Goal: Connect with others: Connect with others

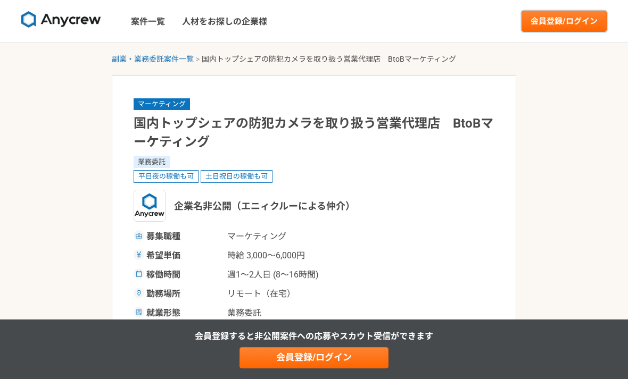
click at [575, 24] on link "会員登録/ログイン" at bounding box center [563, 21] width 85 height 21
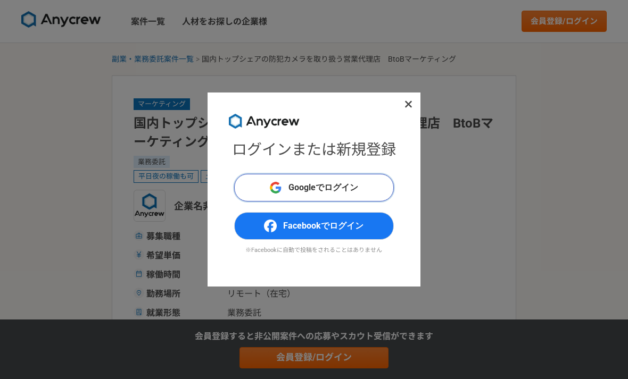
click at [372, 183] on button "Googleでログイン" at bounding box center [314, 188] width 160 height 28
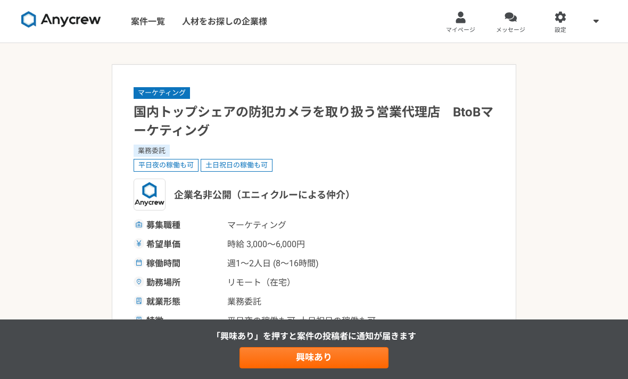
click at [459, 24] on link "マイページ" at bounding box center [461, 21] width 50 height 43
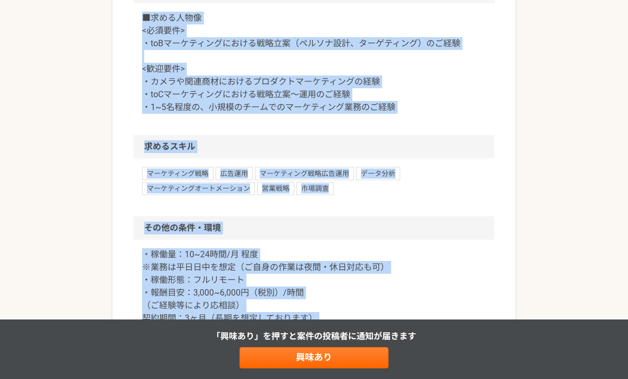
scroll to position [869, 0]
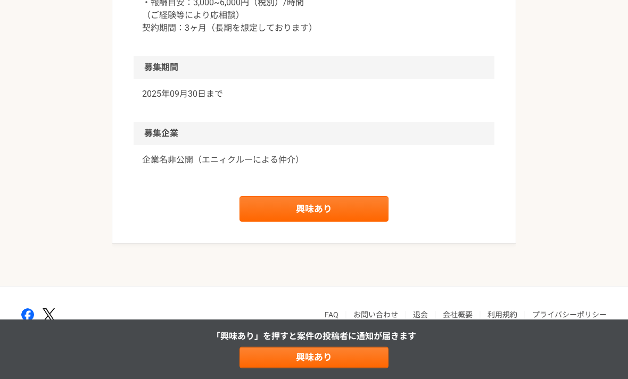
scroll to position [1183, 0]
click at [364, 222] on link "興味あり" at bounding box center [313, 210] width 149 height 26
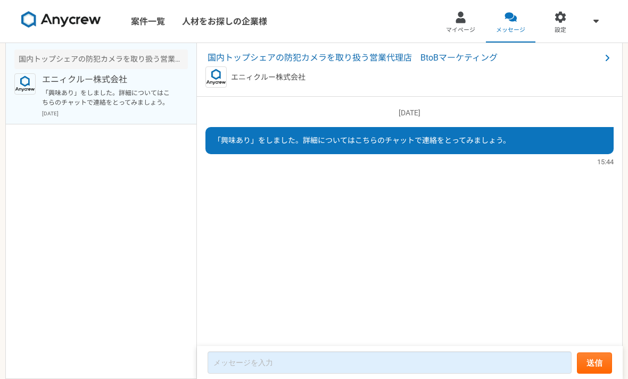
click at [444, 61] on span "国内トップシェアの防犯カメラを取り扱う営業代理店　BtoBマーケティング" at bounding box center [404, 58] width 393 height 13
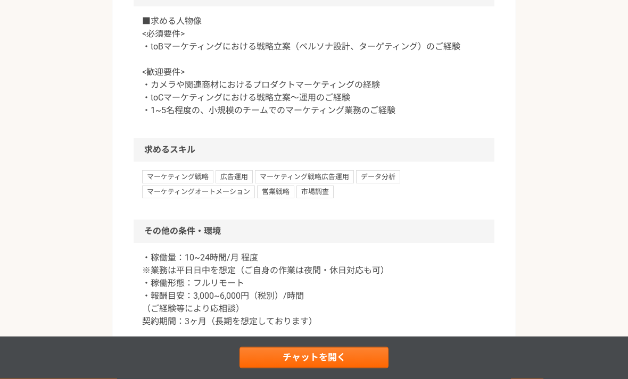
scroll to position [856, 0]
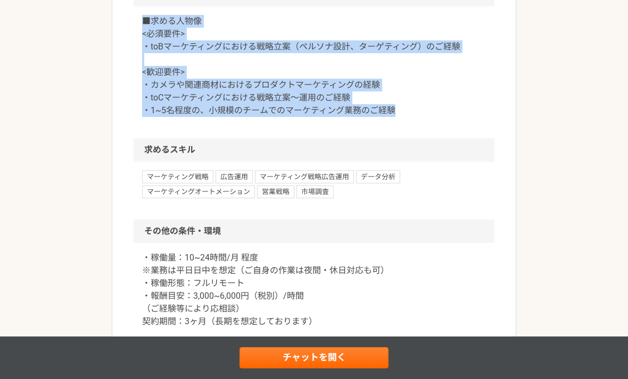
copy p "■求める人物像 <必須要件> ・toBマーケティングにおける戦略立案（ペルソナ設計、ターゲティング）のご経験 <歓迎要件> ・カメラや関連商材におけるプロダク…"
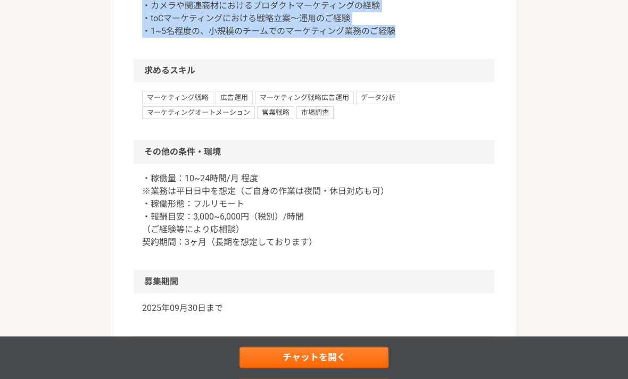
scroll to position [935, 0]
click at [358, 369] on link "チャットを開く" at bounding box center [313, 357] width 149 height 21
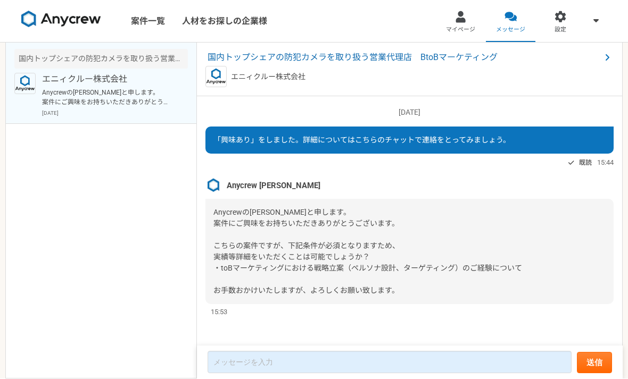
scroll to position [34, 0]
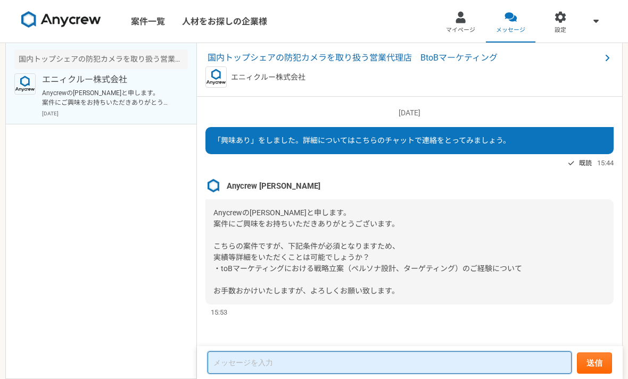
click at [453, 363] on textarea at bounding box center [390, 363] width 364 height 22
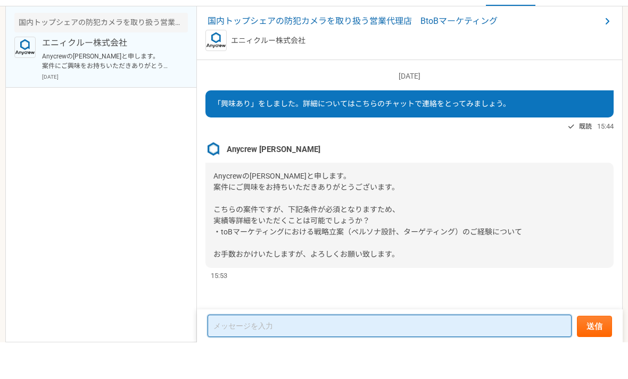
paste textarea "Anycrew 小川様 ご連絡いただきありがとうございます。 中村 陽平と申します。 toBマーケティングにおける戦略立案（ペルソナ設計、ターゲティング）の経…"
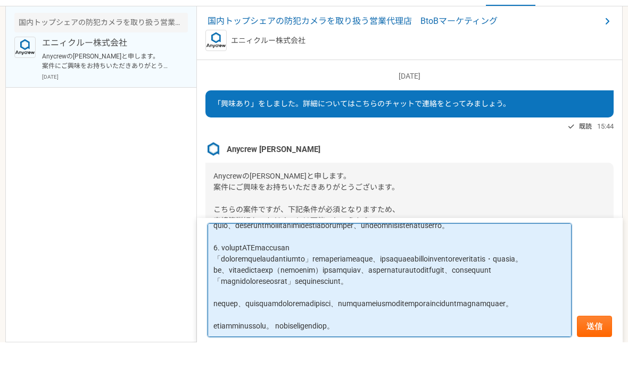
scroll to position [150, 0]
click at [521, 260] on textarea at bounding box center [390, 317] width 364 height 114
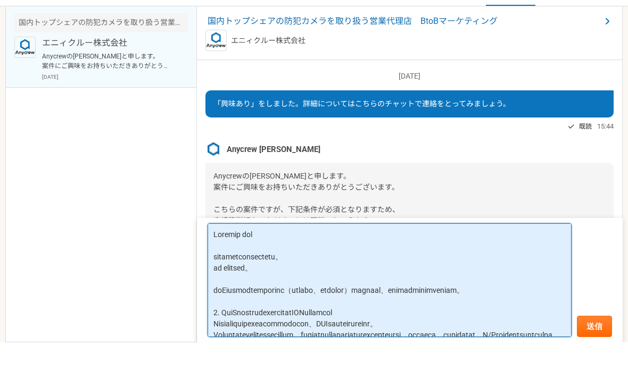
scroll to position [0, 0]
type textarea "Anycrew 小川様 ご連絡いただきありがとうございます。 中村 陽平と申します。 toBマーケティングにおける戦略立案（ペルソナ設計、ターゲティング）の経…"
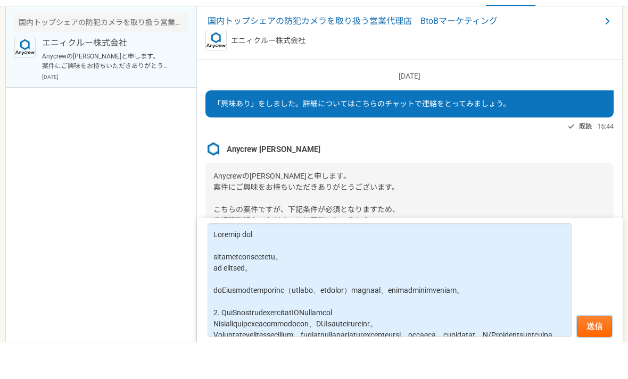
click at [594, 353] on button "送信" at bounding box center [594, 363] width 35 height 21
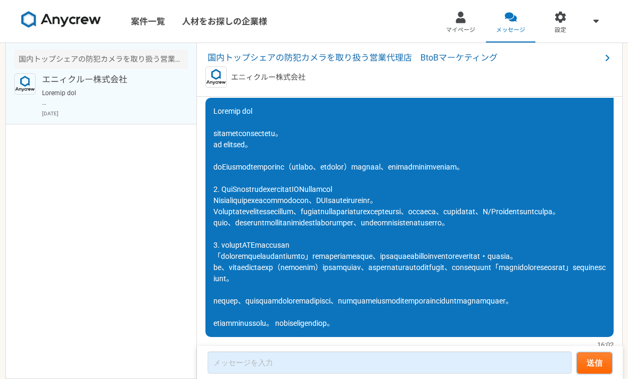
scroll to position [176, 0]
